Goal: Task Accomplishment & Management: Complete application form

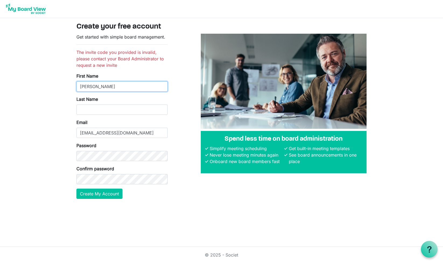
type input "[PERSON_NAME]"
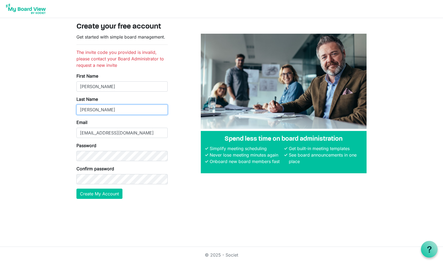
type input "[PERSON_NAME]"
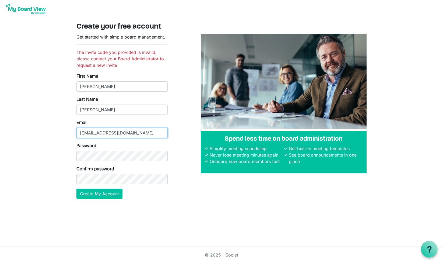
drag, startPoint x: 139, startPoint y: 131, endPoint x: 75, endPoint y: 135, distance: 64.2
type input "[EMAIL_ADDRESS][DOMAIN_NAME]"
click at [118, 192] on button "Create My Account" at bounding box center [99, 193] width 46 height 10
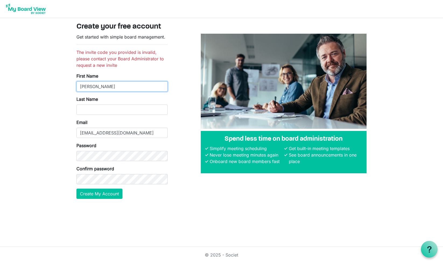
type input "[PERSON_NAME]"
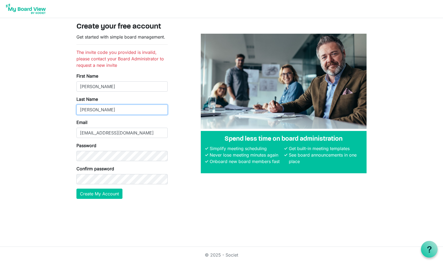
type input "[PERSON_NAME]"
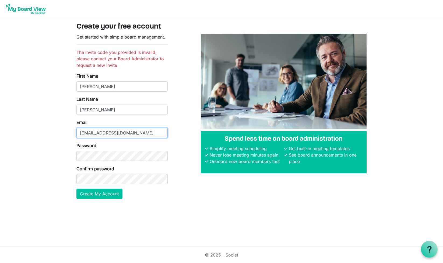
drag, startPoint x: 134, startPoint y: 133, endPoint x: 54, endPoint y: 132, distance: 79.7
type input "[EMAIL_ADDRESS][DOMAIN_NAME]"
click at [110, 192] on button "Create My Account" at bounding box center [99, 193] width 46 height 10
